Goal: Task Accomplishment & Management: Manage account settings

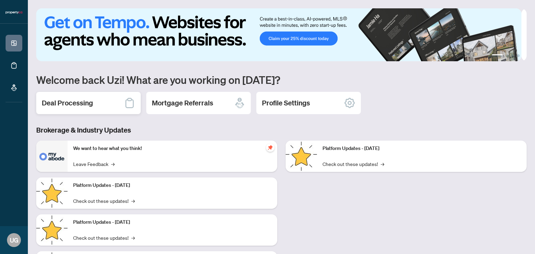
click at [85, 104] on h2 "Deal Processing" at bounding box center [67, 103] width 51 height 10
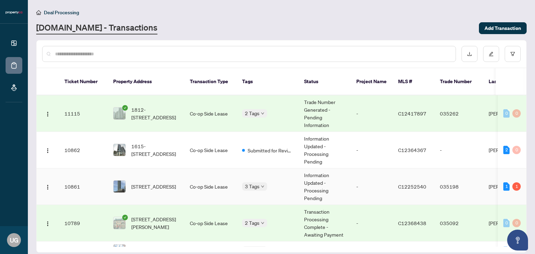
scroll to position [29, 0]
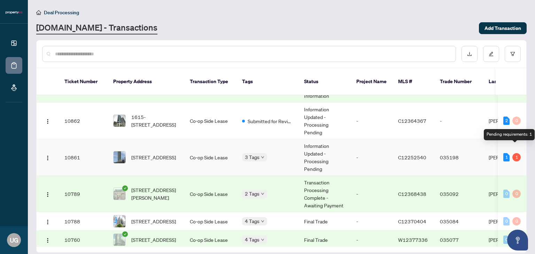
click at [514, 153] on div "1" at bounding box center [517, 157] width 8 height 8
click at [355, 146] on td "-" at bounding box center [372, 157] width 42 height 37
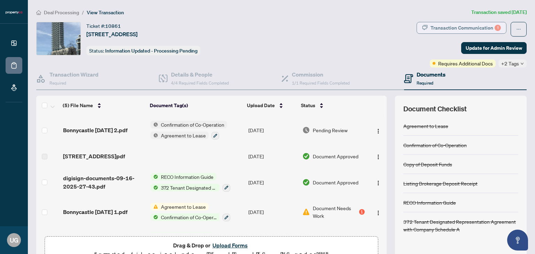
click at [457, 26] on div "Transaction Communication 1" at bounding box center [466, 27] width 70 height 11
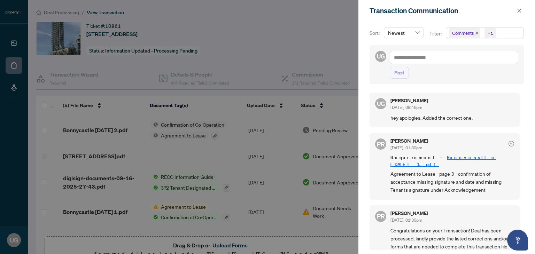
click at [312, 35] on div at bounding box center [267, 127] width 535 height 254
